Goal: Navigation & Orientation: Understand site structure

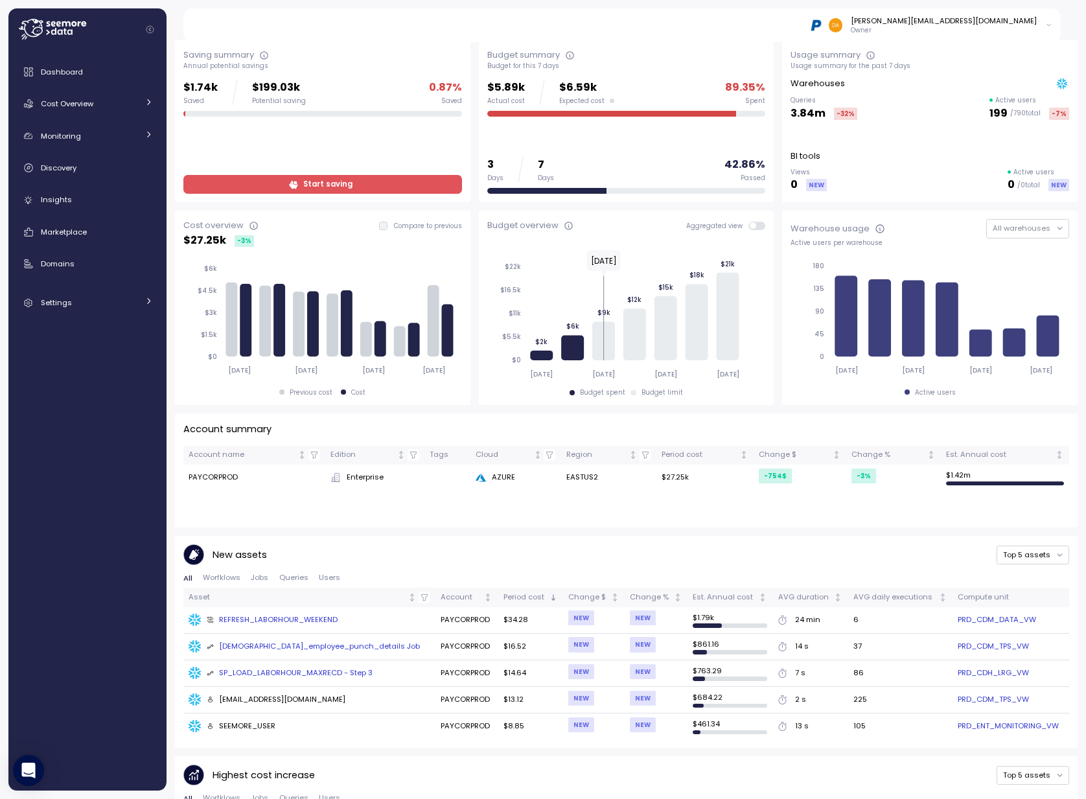
scroll to position [65, 0]
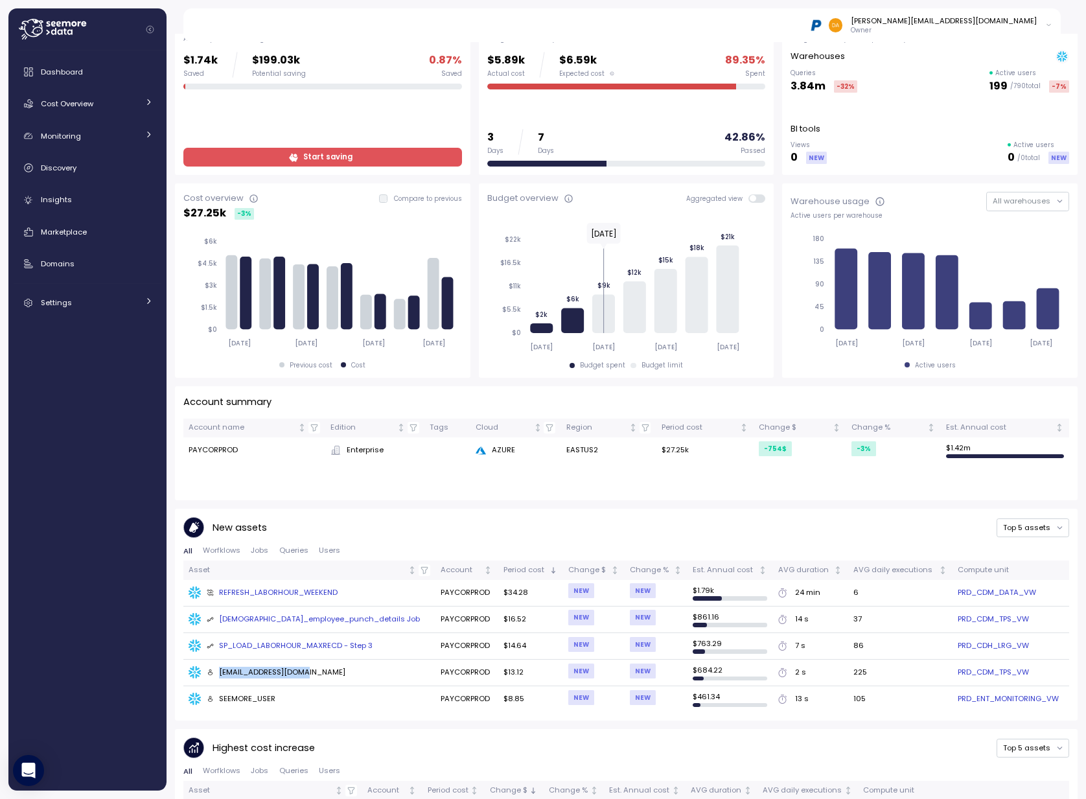
drag, startPoint x: 220, startPoint y: 671, endPoint x: 312, endPoint y: 673, distance: 92.6
click at [312, 673] on div "[EMAIL_ADDRESS][DOMAIN_NAME]" at bounding box center [276, 673] width 139 height 12
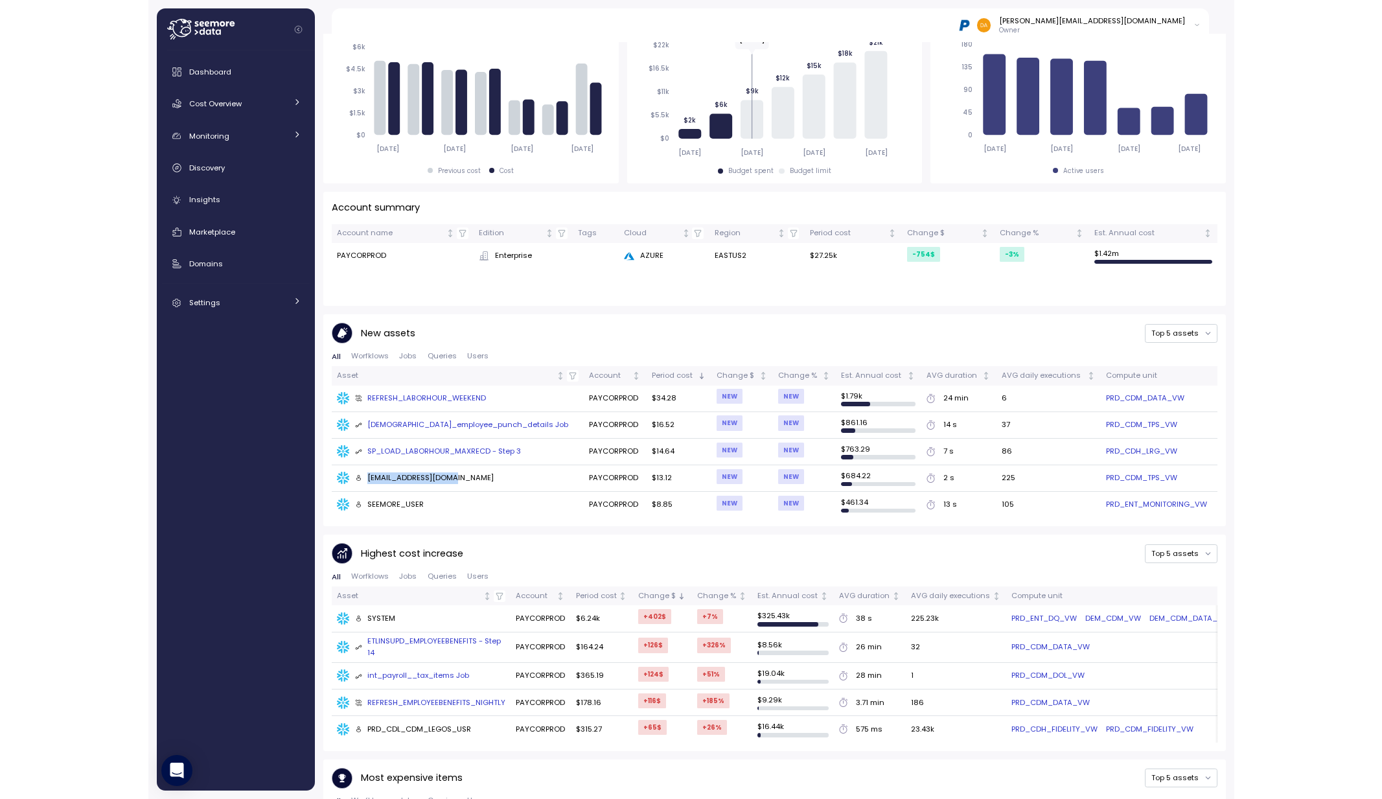
scroll to position [0, 0]
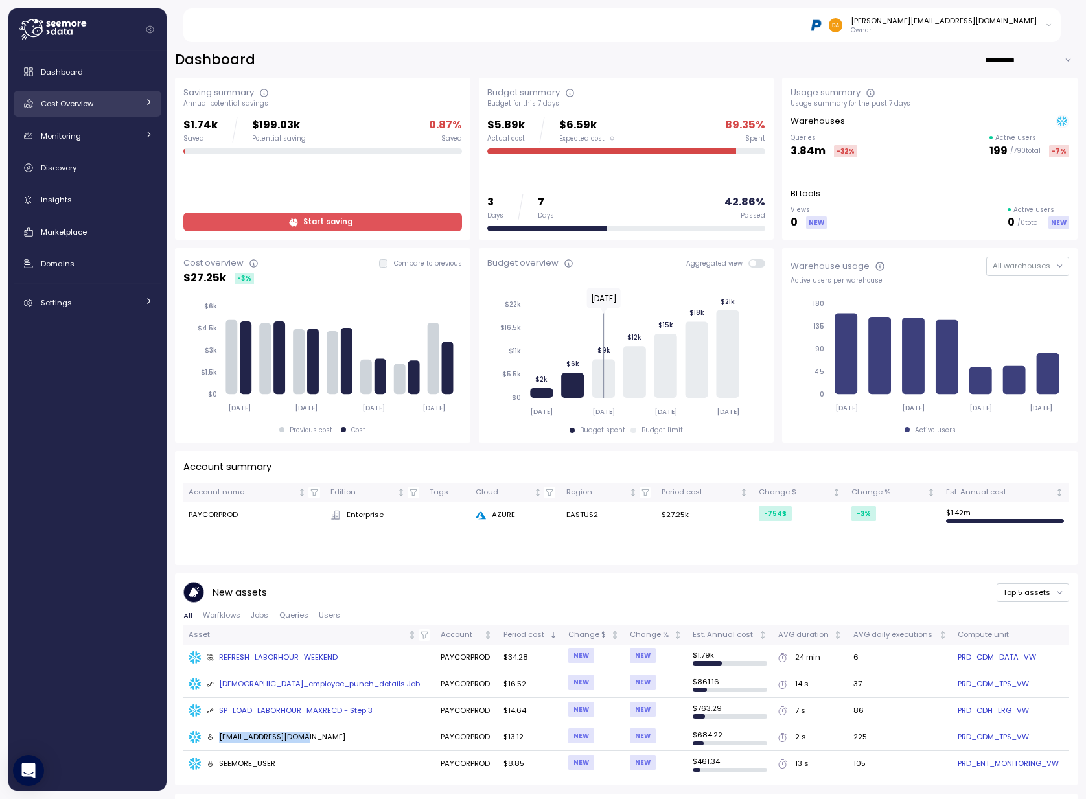
click at [78, 112] on link "Cost Overview" at bounding box center [88, 104] width 148 height 26
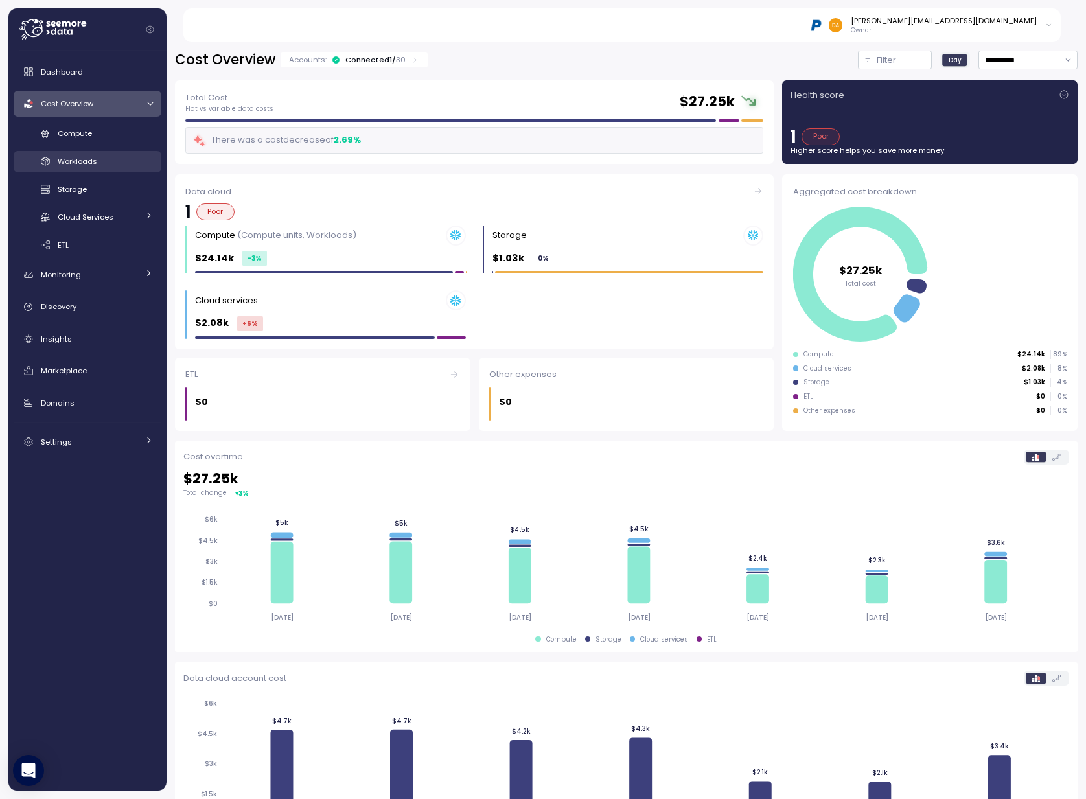
click at [87, 161] on span "Workloads" at bounding box center [78, 161] width 40 height 10
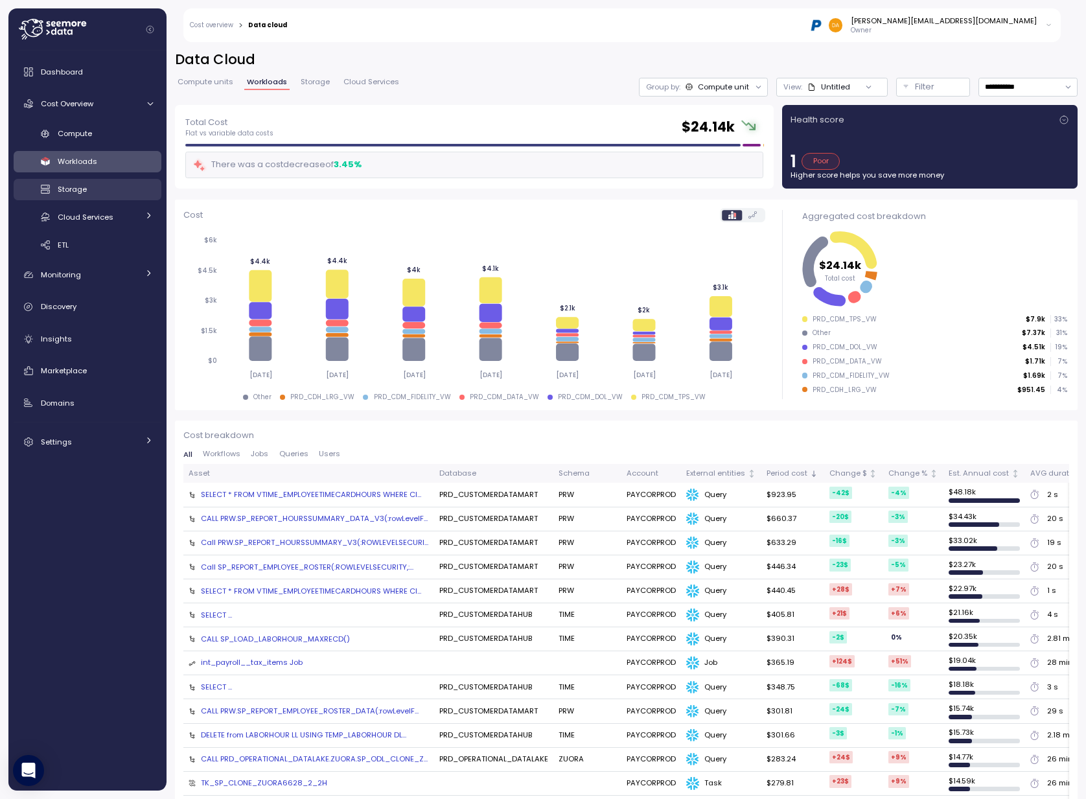
click at [80, 188] on span "Storage" at bounding box center [72, 189] width 29 height 10
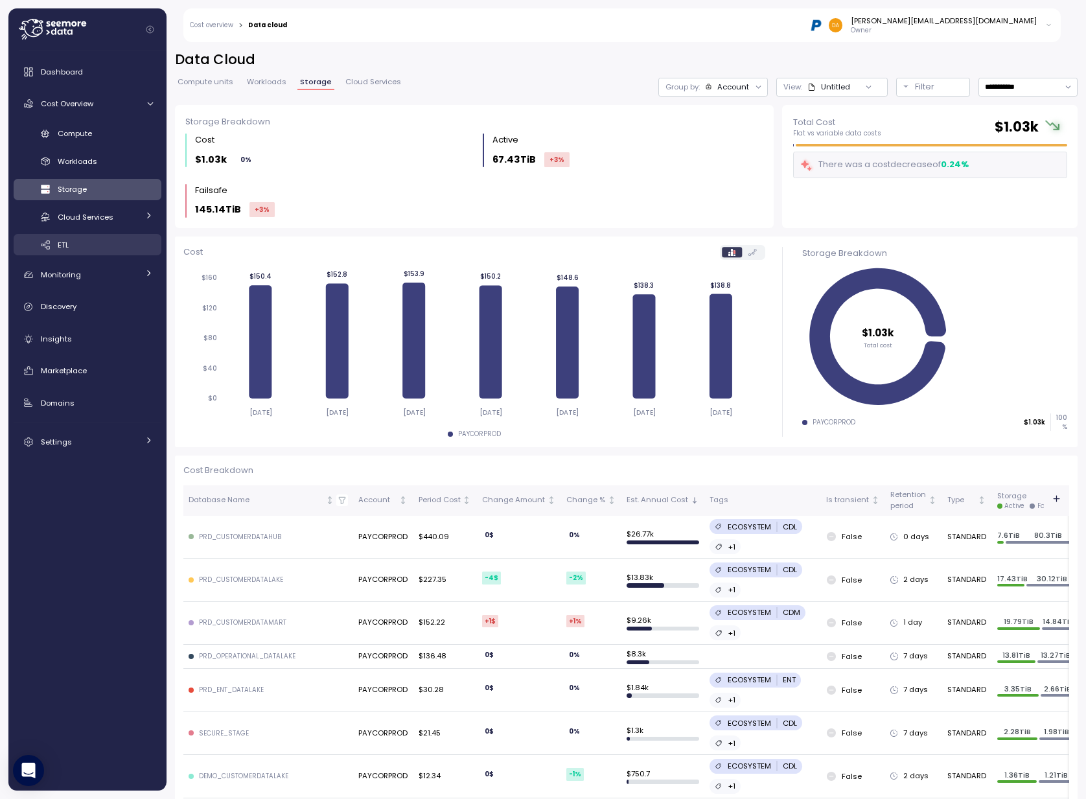
click at [65, 243] on span "ETL" at bounding box center [63, 245] width 11 height 10
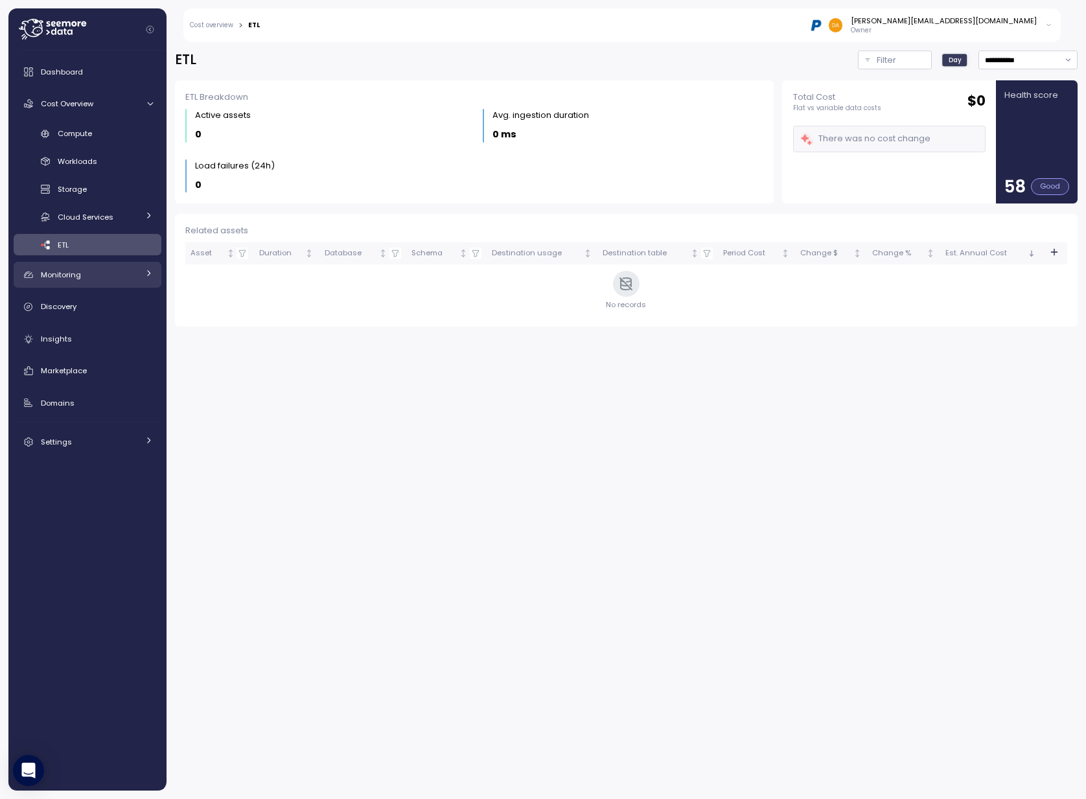
click at [78, 278] on span "Monitoring" at bounding box center [61, 274] width 40 height 10
click at [80, 301] on span "Budget" at bounding box center [71, 304] width 27 height 10
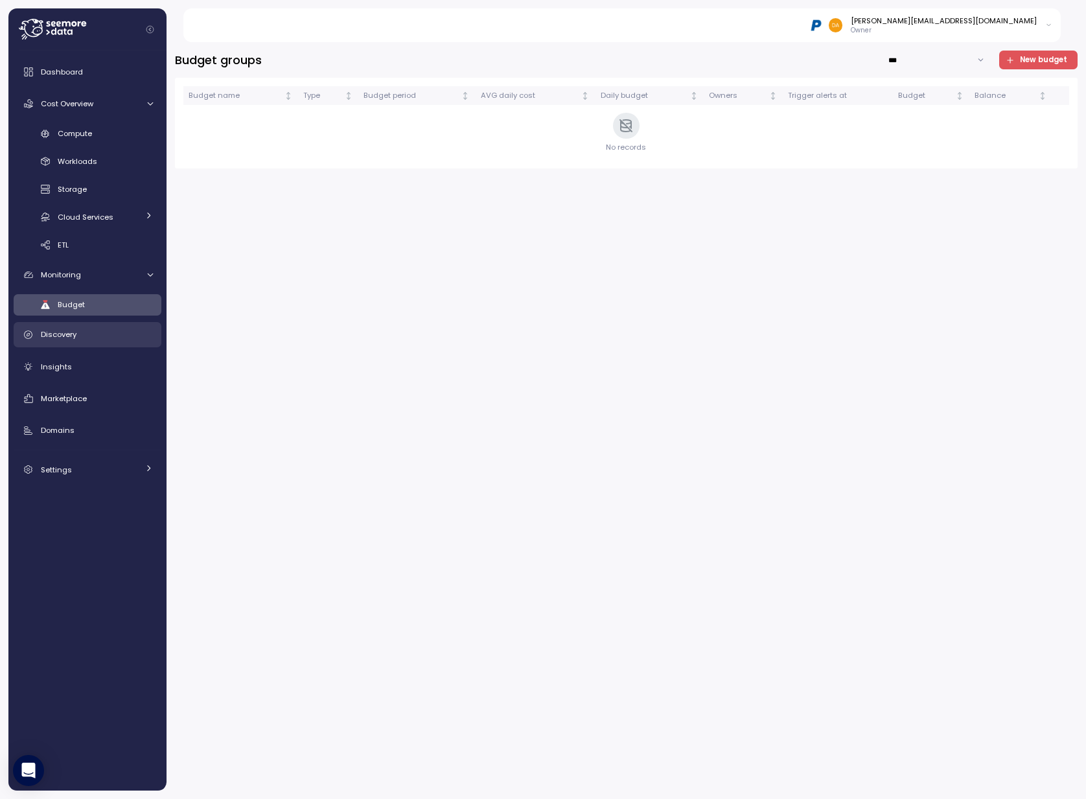
click at [69, 340] on div "Discovery" at bounding box center [97, 334] width 112 height 13
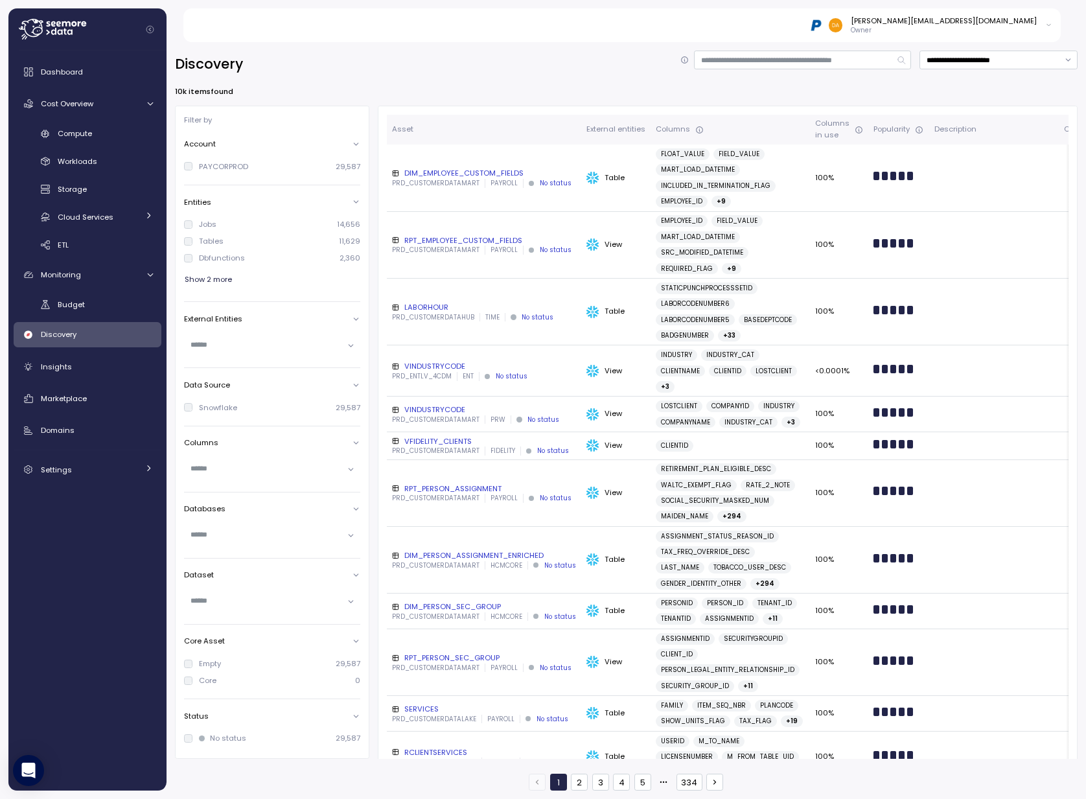
click at [285, 30] on div "[PERSON_NAME][EMAIL_ADDRESS][DOMAIN_NAME] Owner" at bounding box center [629, 25] width 863 height 34
click at [57, 363] on span "Insights" at bounding box center [56, 366] width 31 height 10
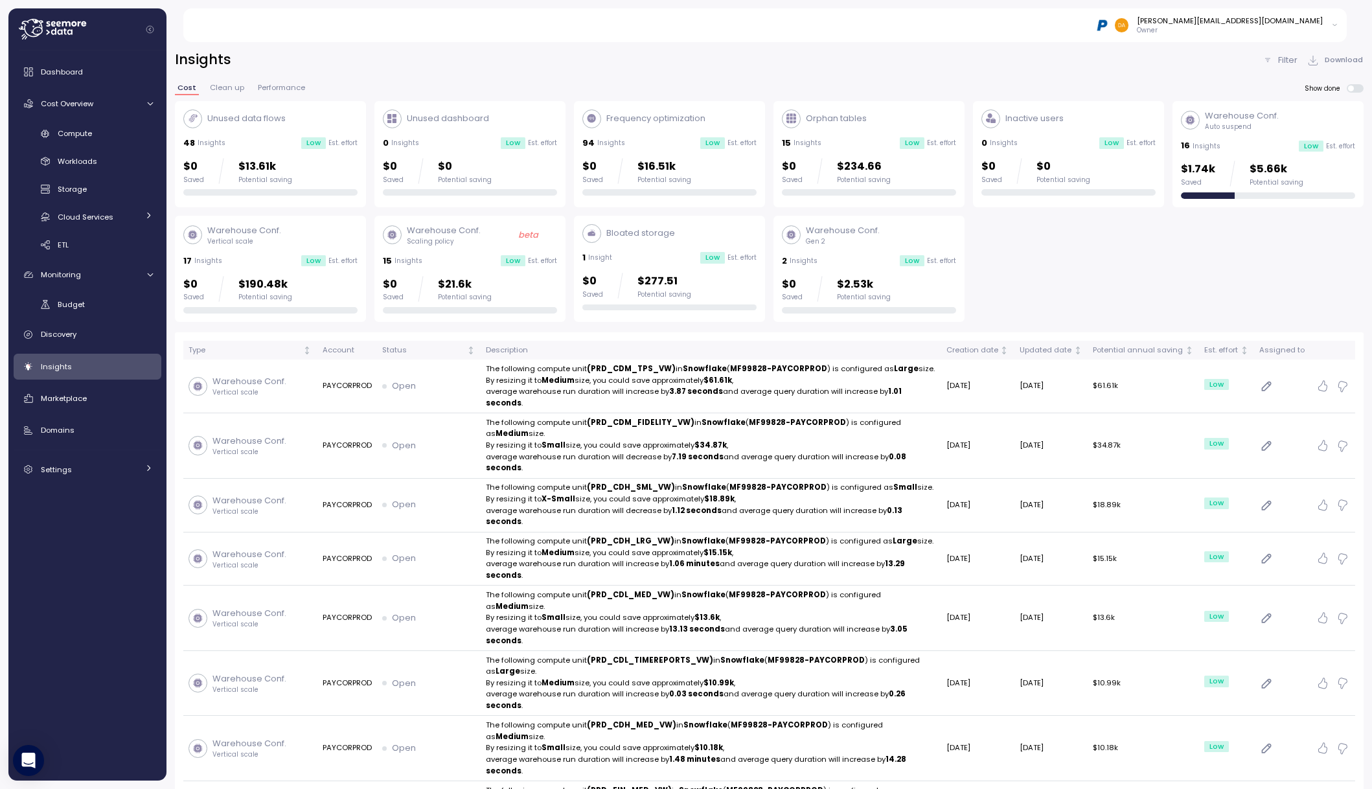
drag, startPoint x: 401, startPoint y: 17, endPoint x: 386, endPoint y: 52, distance: 38.0
click at [400, 18] on div "[PERSON_NAME][EMAIL_ADDRESS][DOMAIN_NAME] Owner" at bounding box center [772, 25] width 1149 height 34
click at [82, 400] on span "Marketplace" at bounding box center [64, 398] width 46 height 10
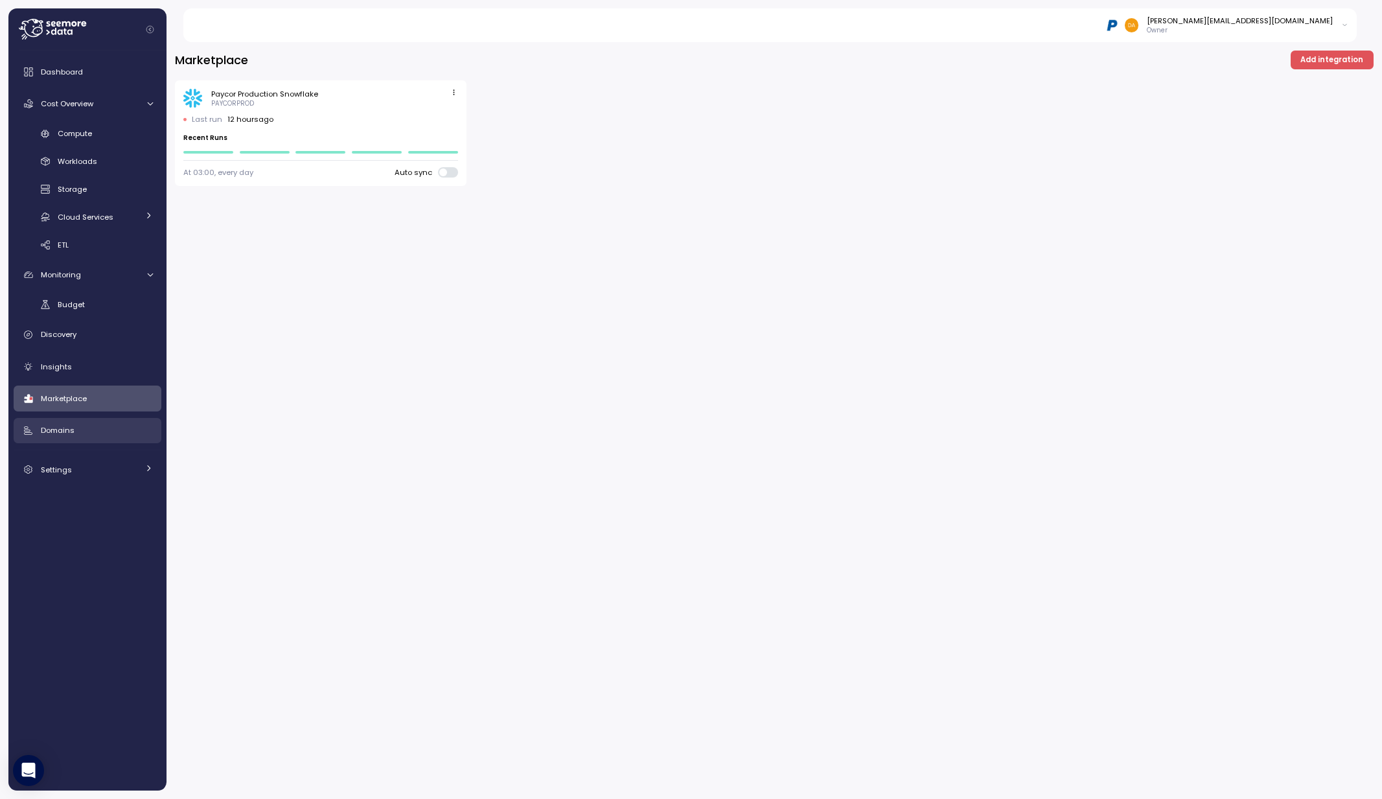
click at [60, 431] on span "Domains" at bounding box center [58, 430] width 34 height 10
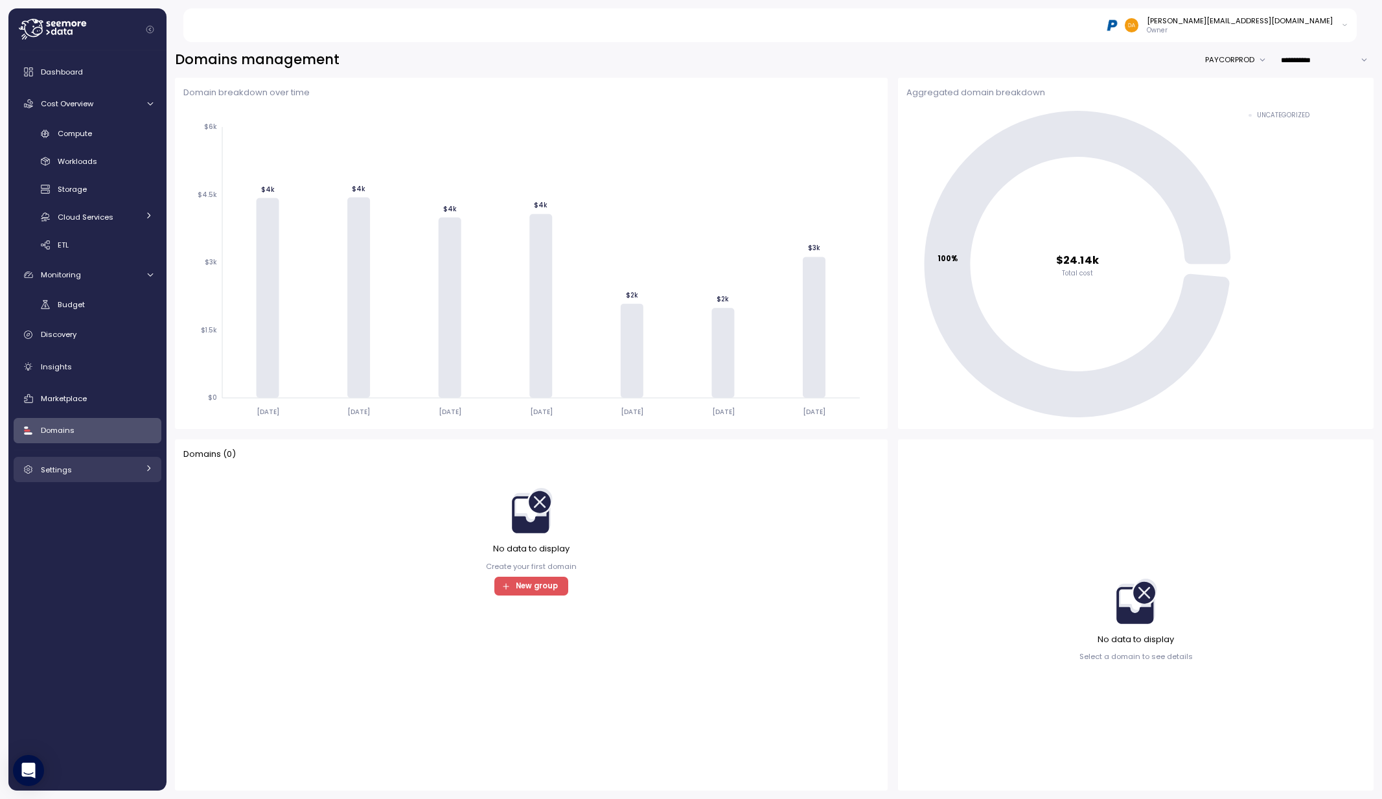
click at [59, 468] on span "Settings" at bounding box center [56, 469] width 31 height 10
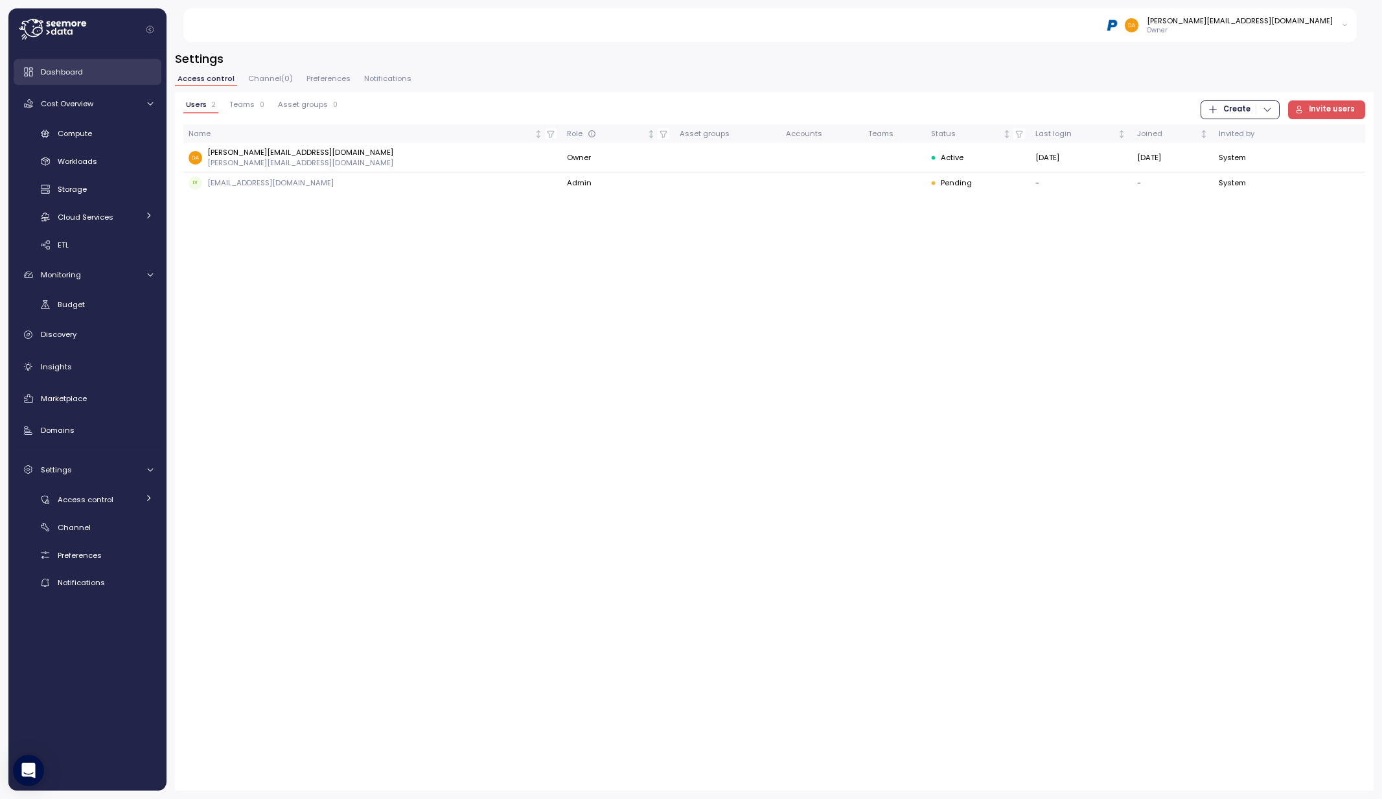
click at [69, 73] on span "Dashboard" at bounding box center [62, 72] width 42 height 10
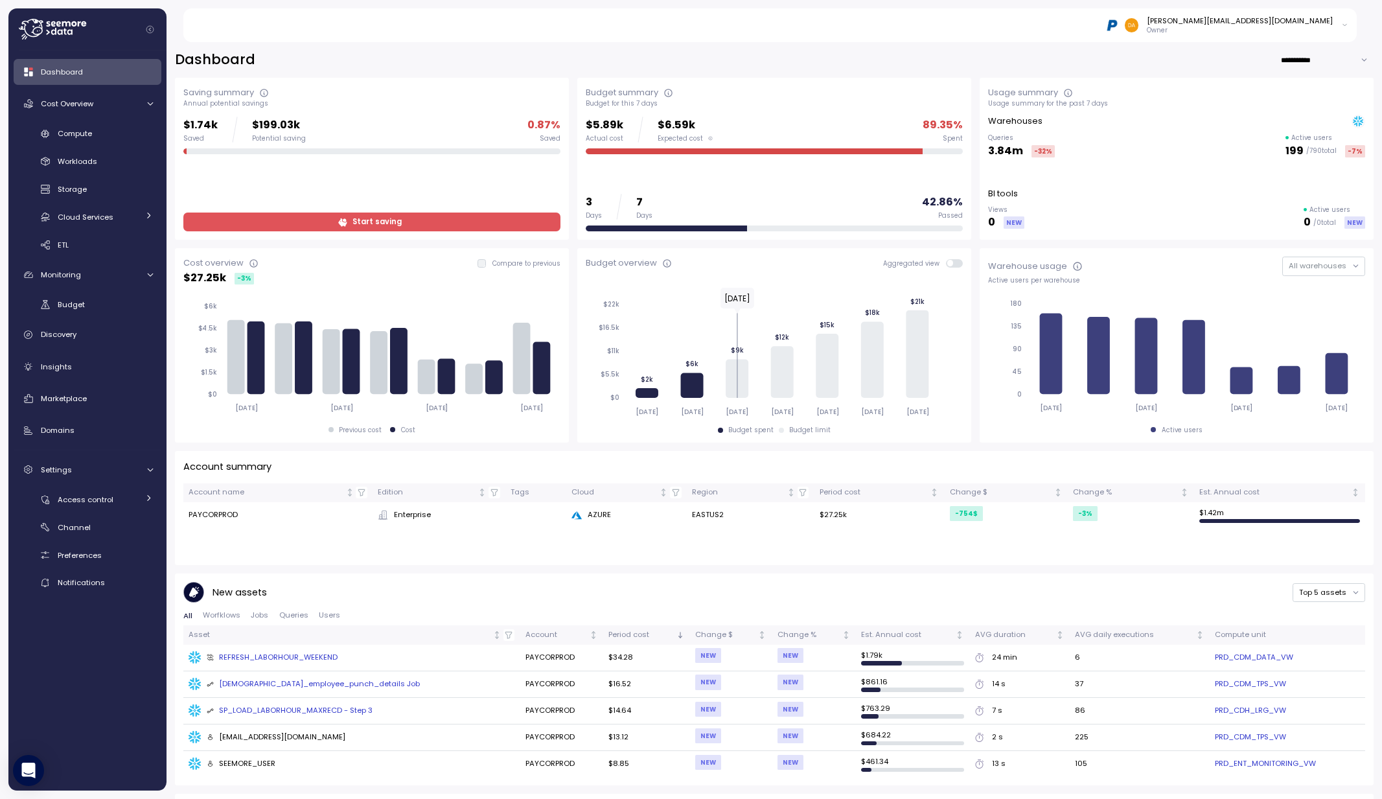
click at [673, 586] on div "New assets Top 5 assets" at bounding box center [773, 592] width 1181 height 21
click at [84, 362] on div "Insights" at bounding box center [97, 366] width 112 height 13
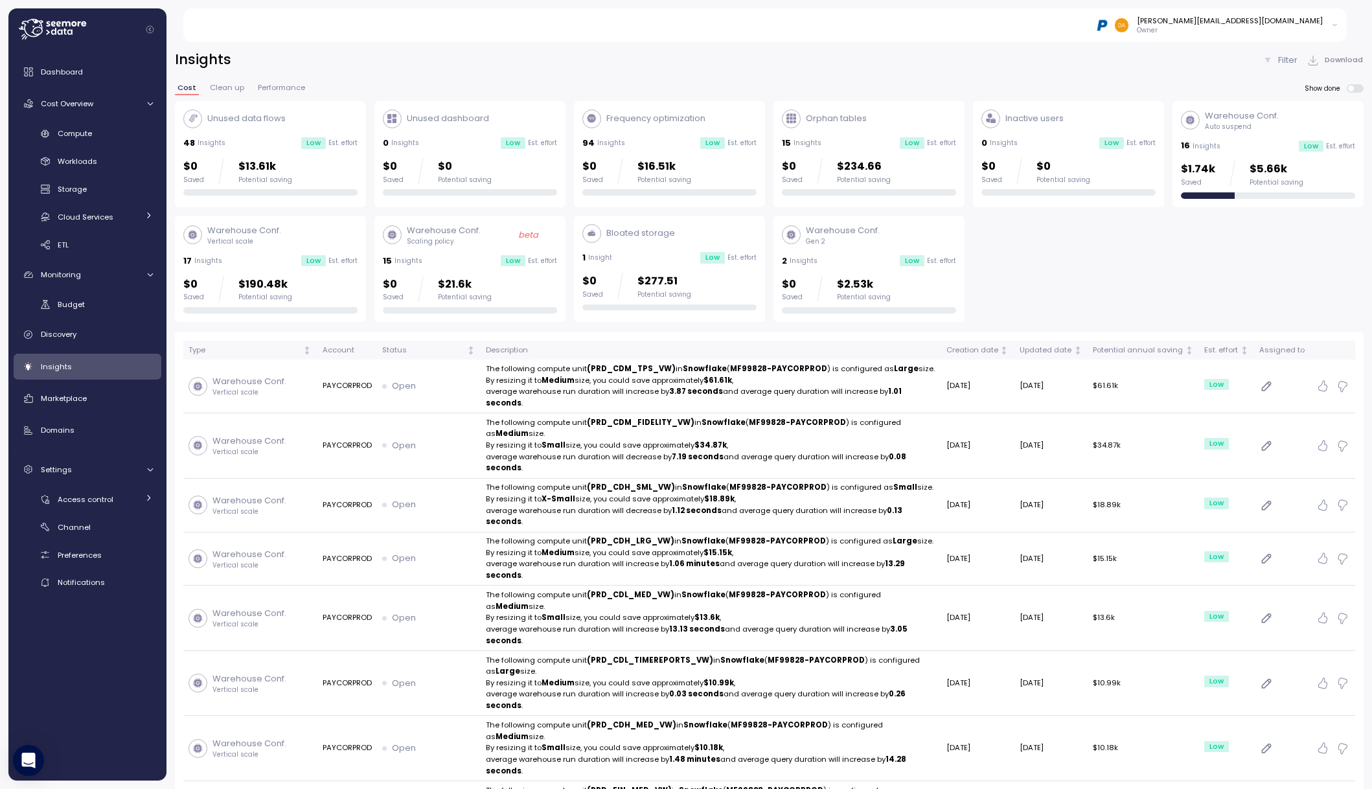
click at [519, 22] on div "[PERSON_NAME][EMAIL_ADDRESS][DOMAIN_NAME] Owner" at bounding box center [772, 25] width 1149 height 34
click at [67, 78] on div "Dashboard" at bounding box center [97, 71] width 112 height 13
